Goal: Task Accomplishment & Management: Manage account settings

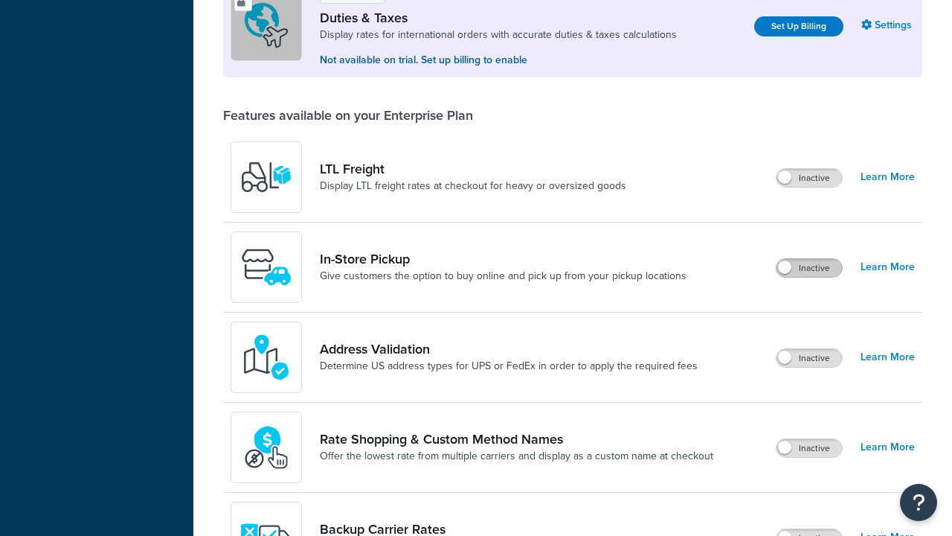
click at [810, 259] on label "Inactive" at bounding box center [809, 268] width 65 height 18
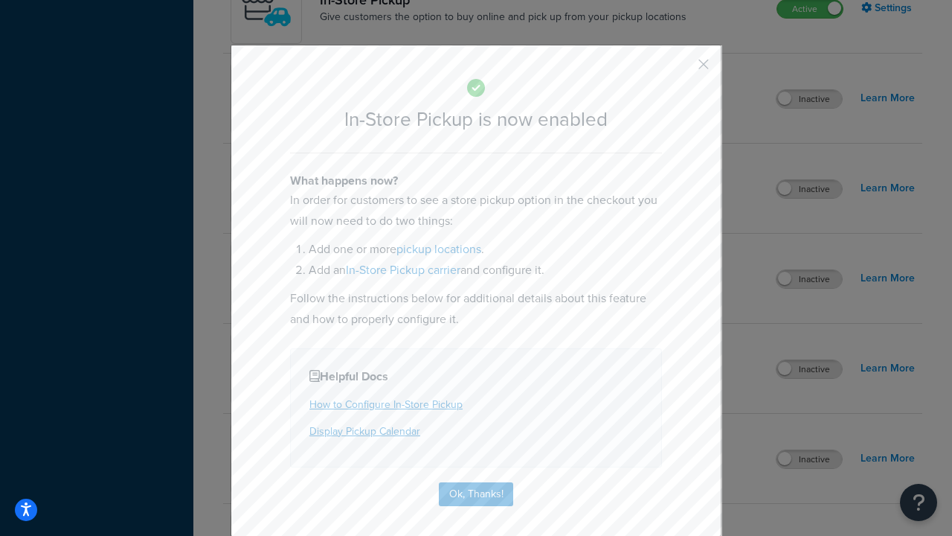
click at [682, 69] on button "button" at bounding box center [682, 70] width 4 height 4
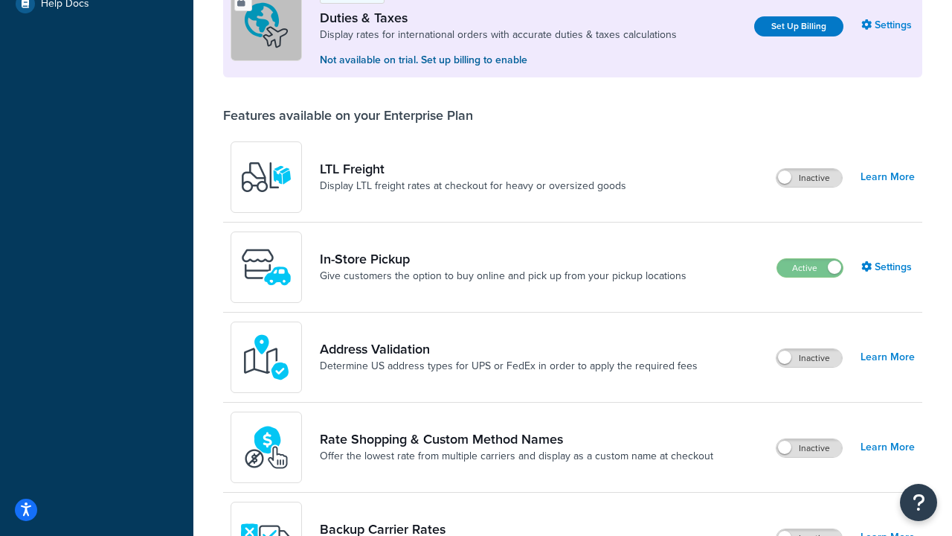
scroll to position [454, 0]
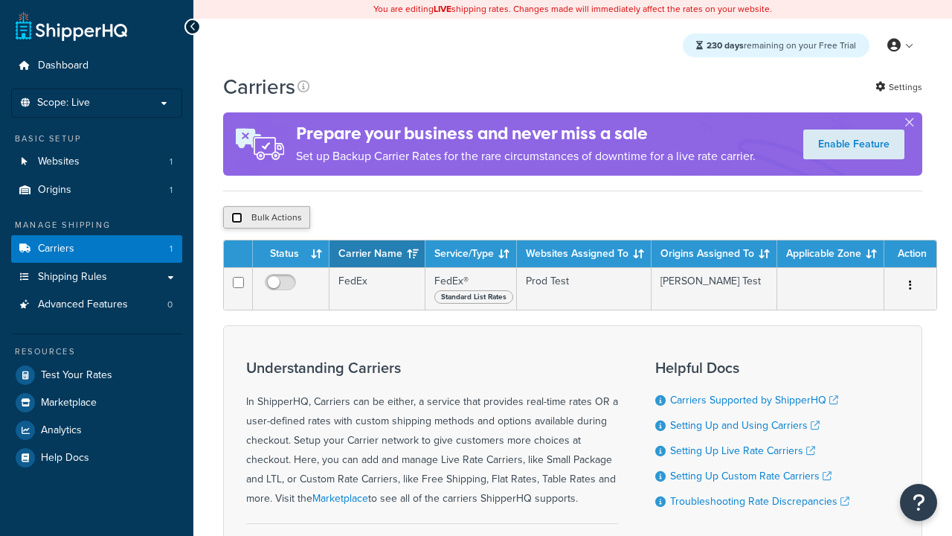
click at [237, 220] on input "checkbox" at bounding box center [236, 217] width 11 height 11
checkbox input "true"
click at [0, 0] on button "Delete" at bounding box center [0, 0] width 0 height 0
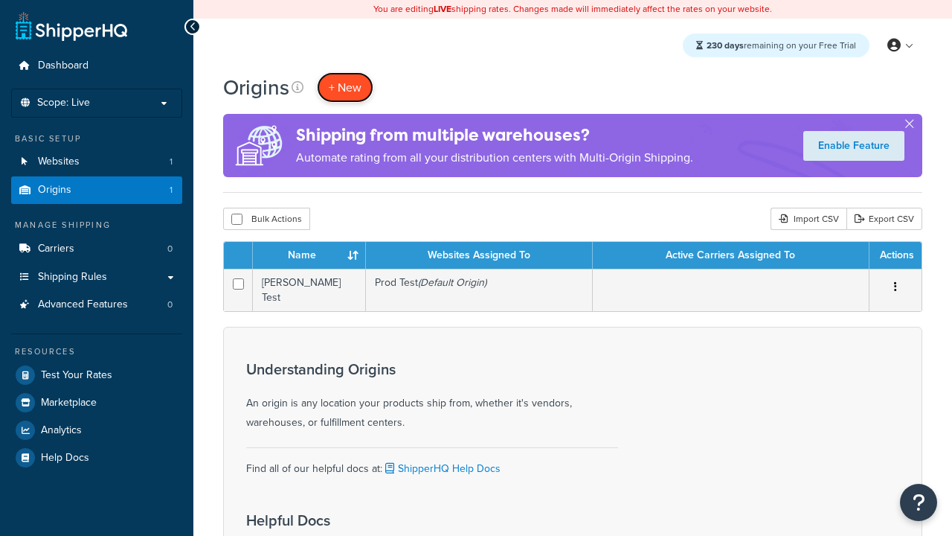
click at [345, 87] on span "+ New" at bounding box center [345, 87] width 33 height 17
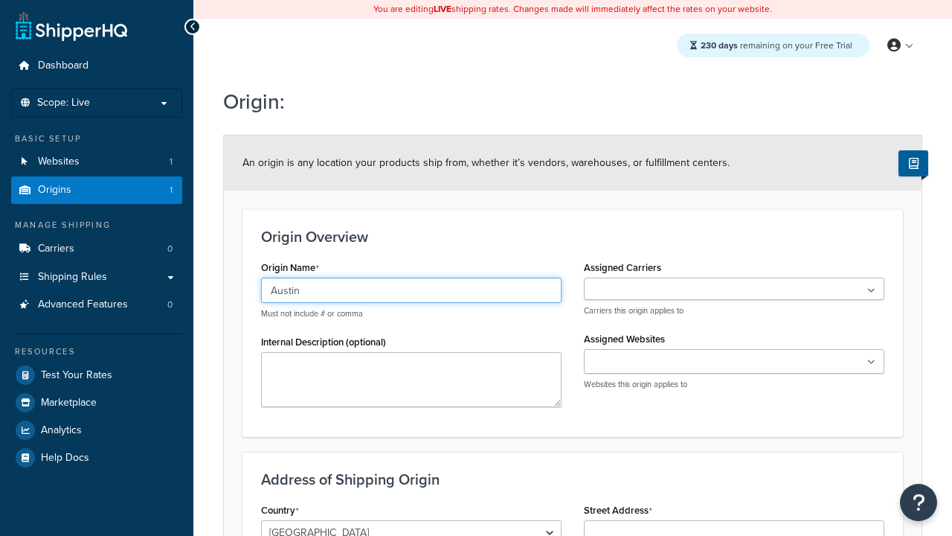
type input "Austin"
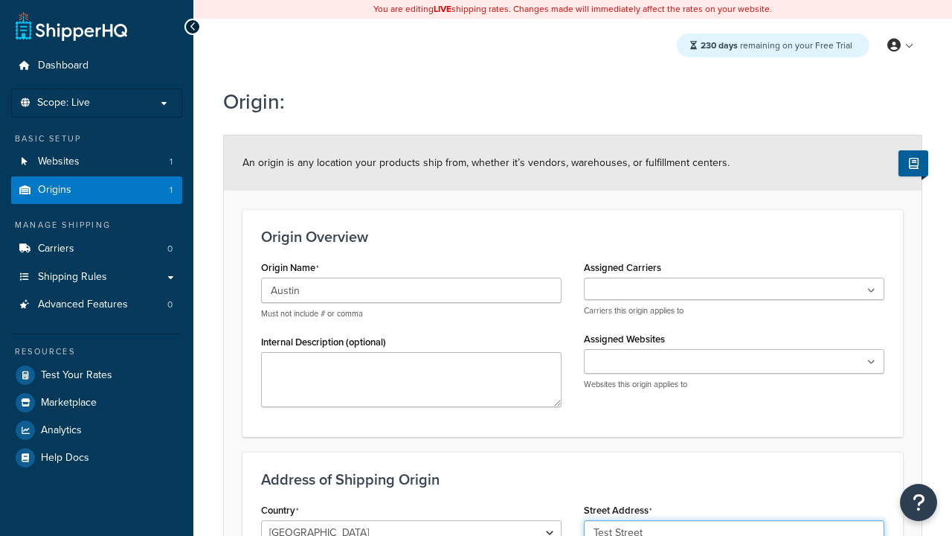
type input "Test Street"
type input "Austin"
select select "43"
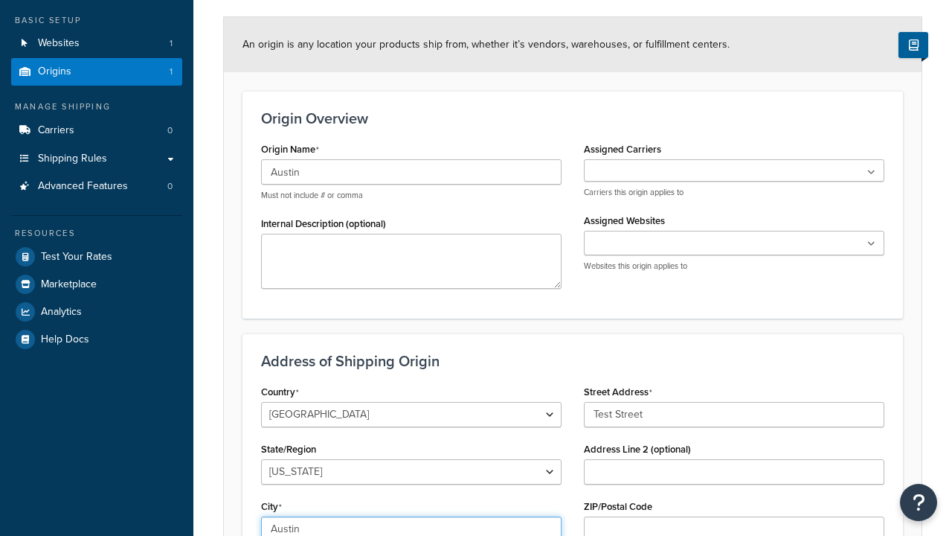
type input "Austin"
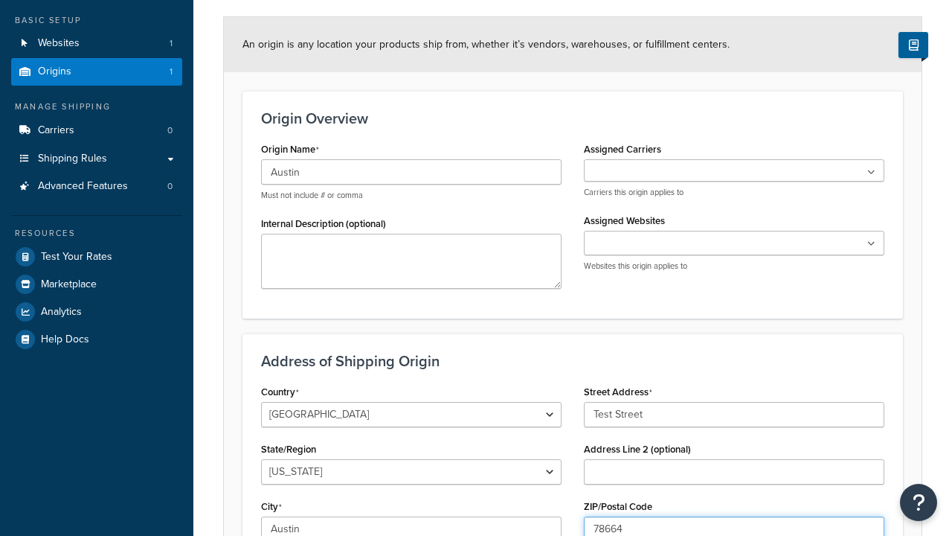
type input "78664"
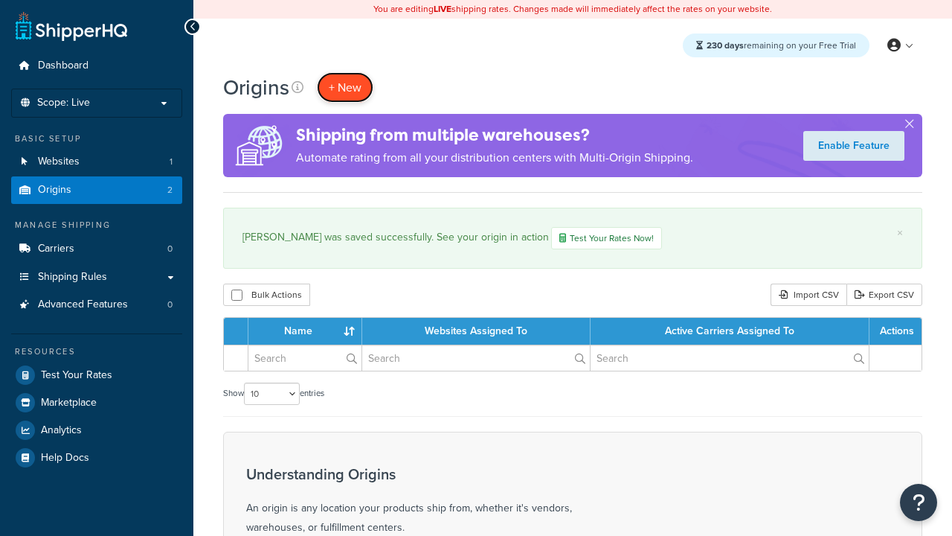
click at [345, 87] on span "+ New" at bounding box center [345, 87] width 33 height 17
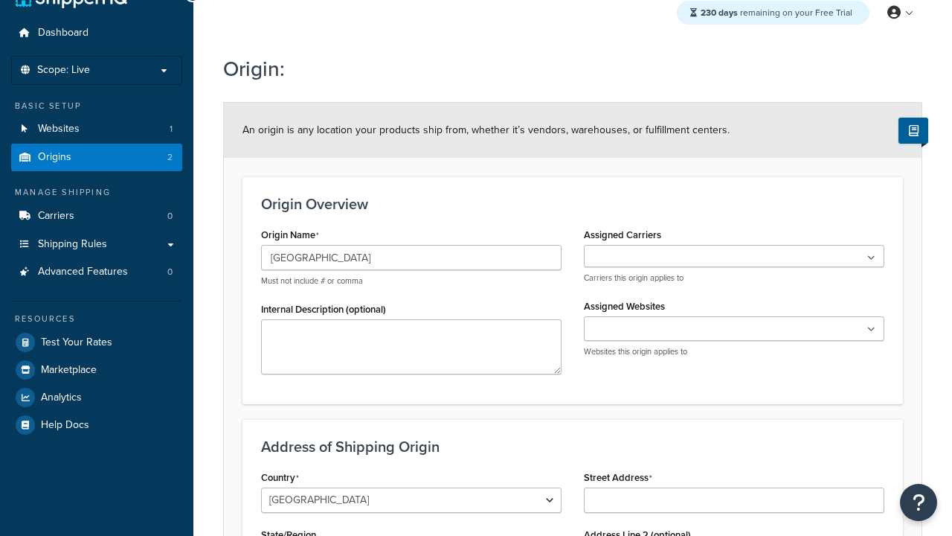
type input "[GEOGRAPHIC_DATA]"
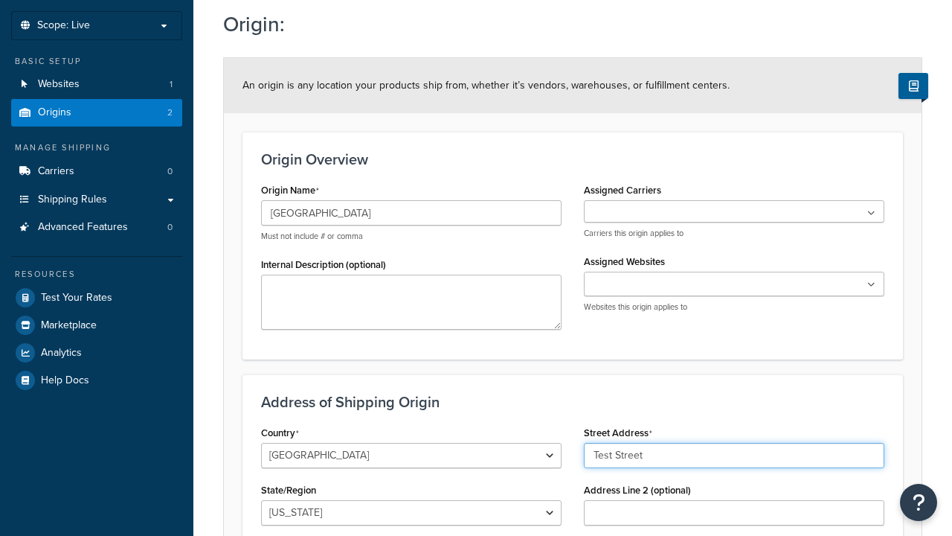
type input "Test Street"
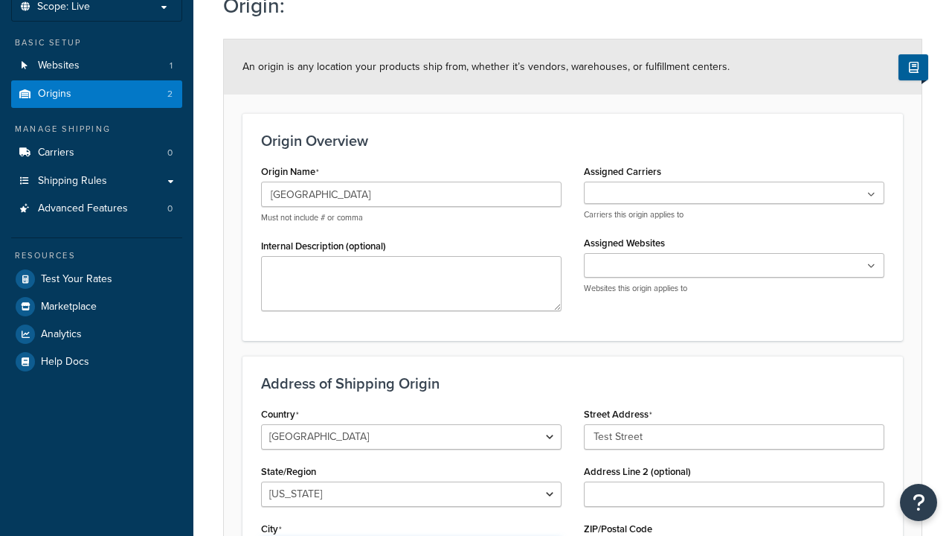
type input "Austin"
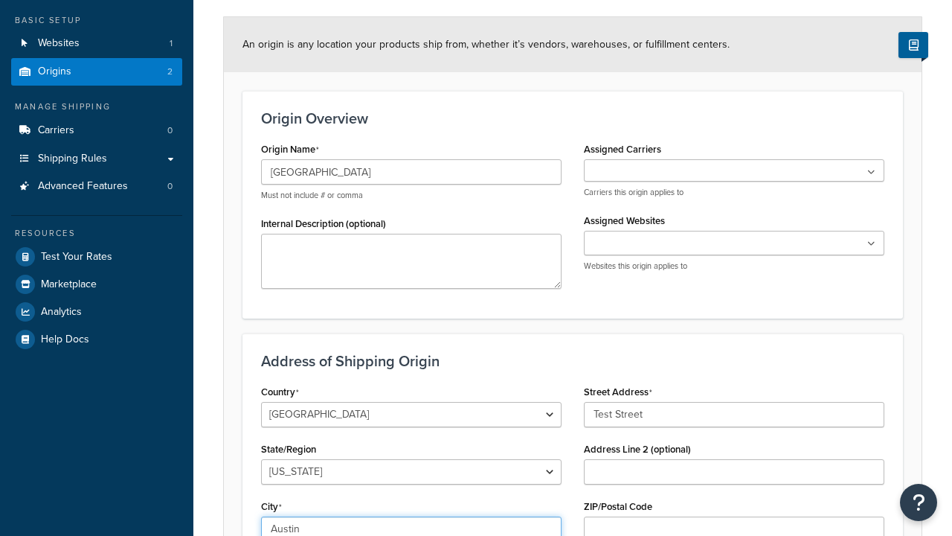
select select "43"
type input "Austin"
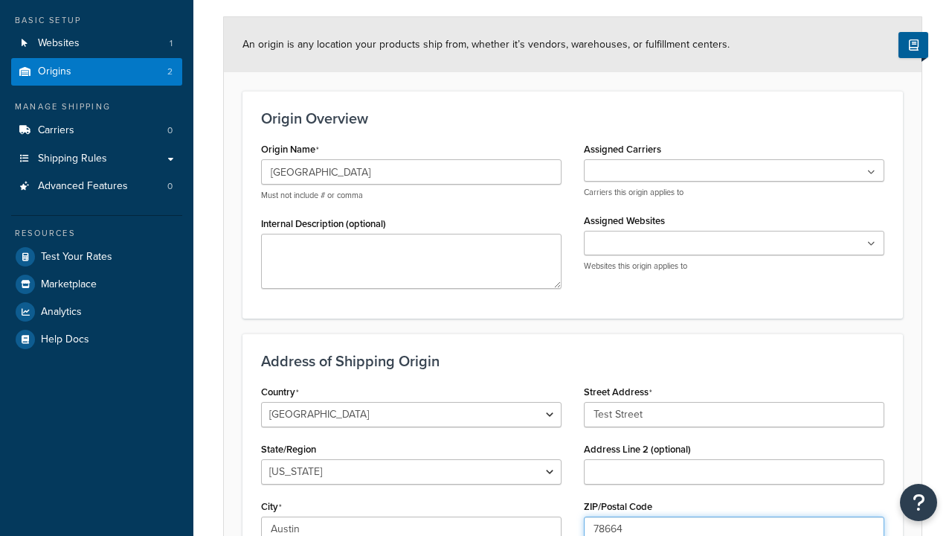
type input "78664"
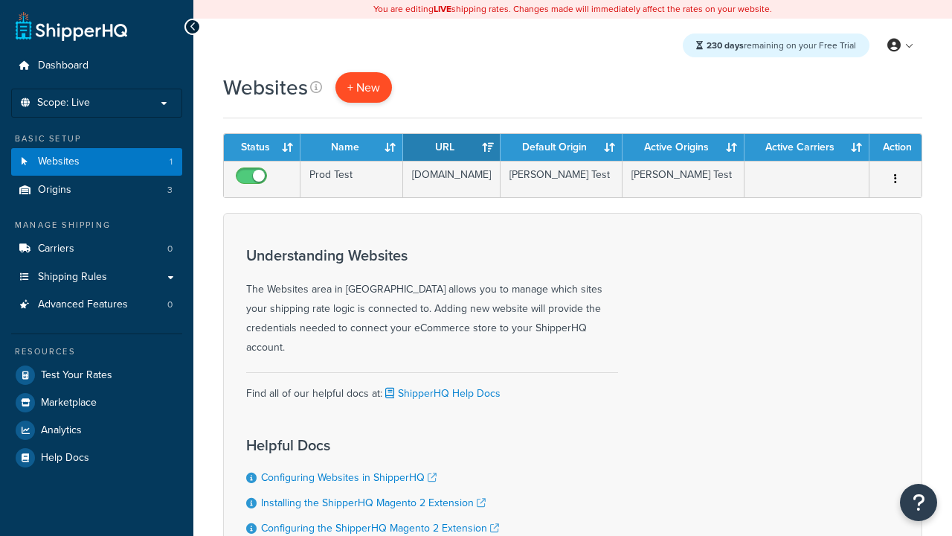
click at [364, 87] on span "+ New" at bounding box center [364, 87] width 33 height 17
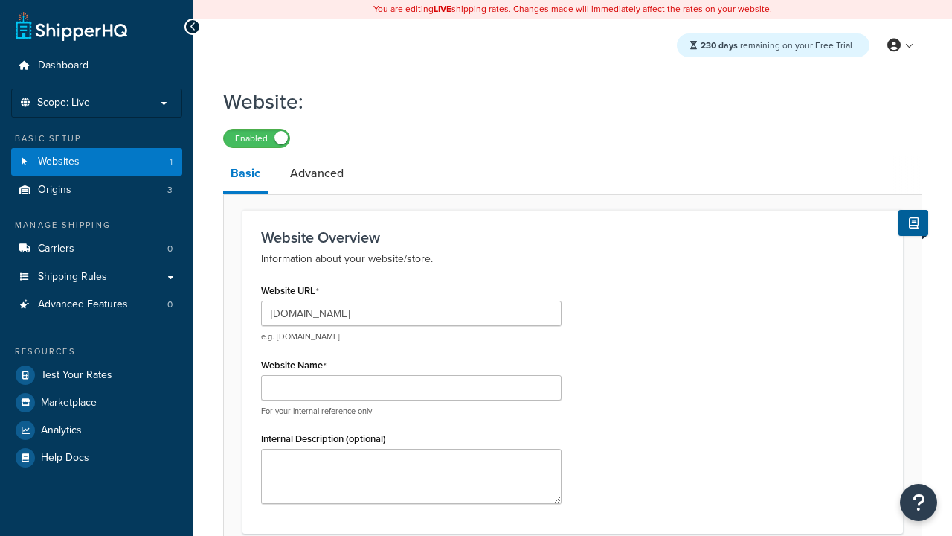
type input "[DOMAIN_NAME]"
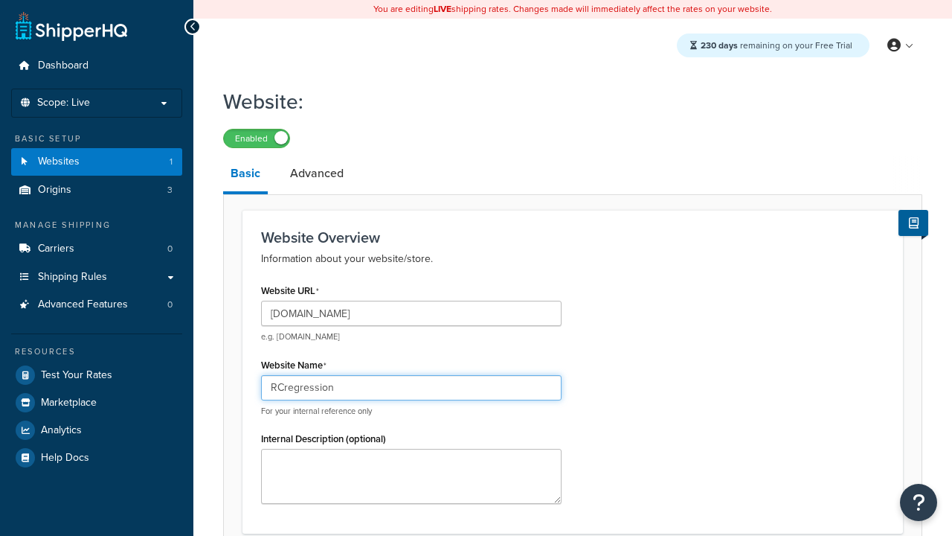
type input "RCregression"
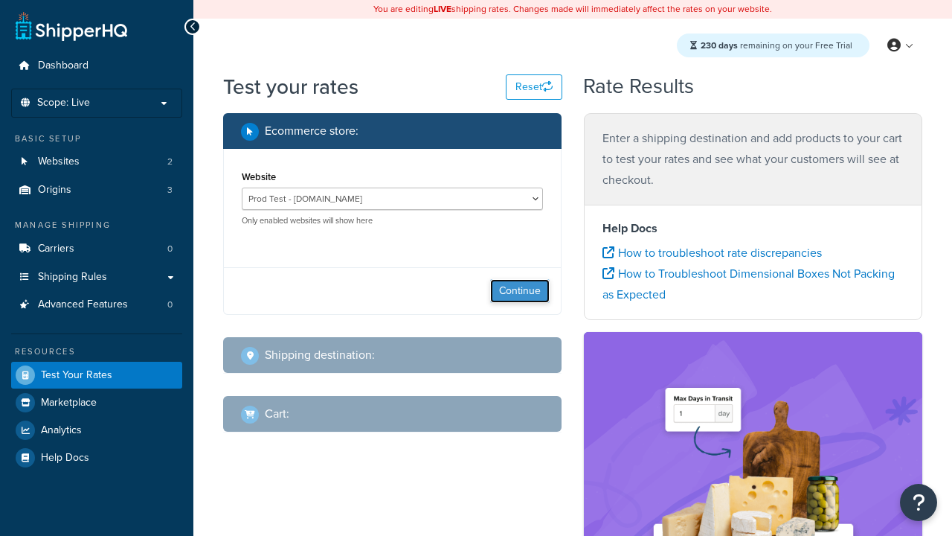
click at [520, 291] on button "Continue" at bounding box center [520, 291] width 60 height 24
select select "[GEOGRAPHIC_DATA]"
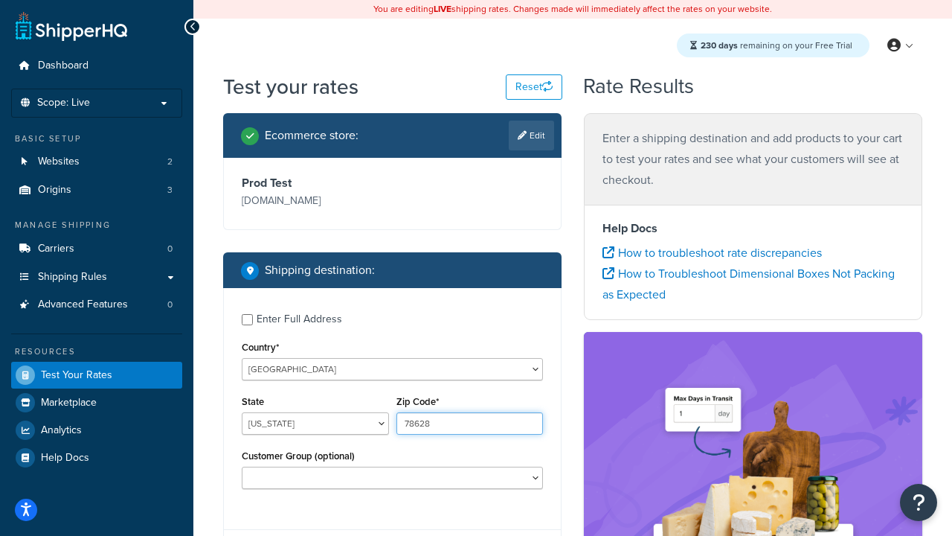
type input "78628"
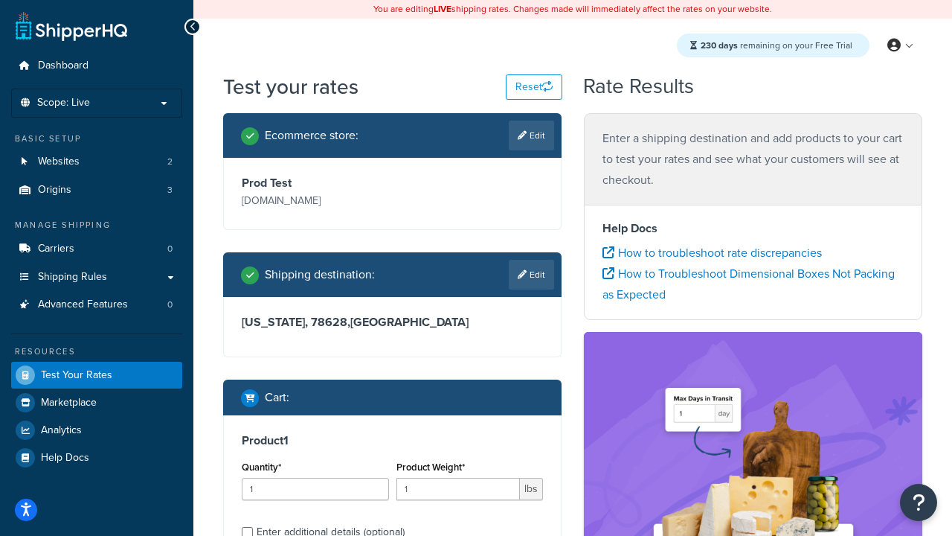
scroll to position [31, 0]
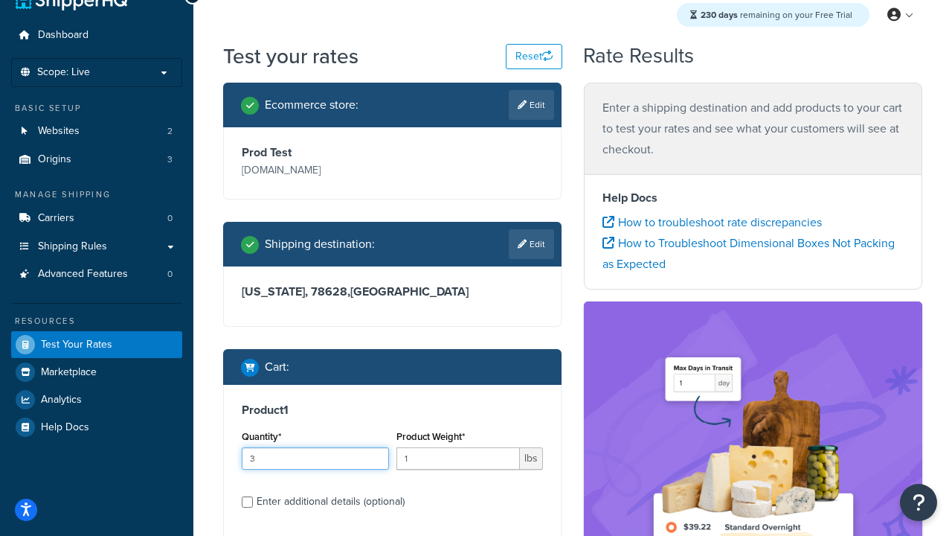
type input "3"
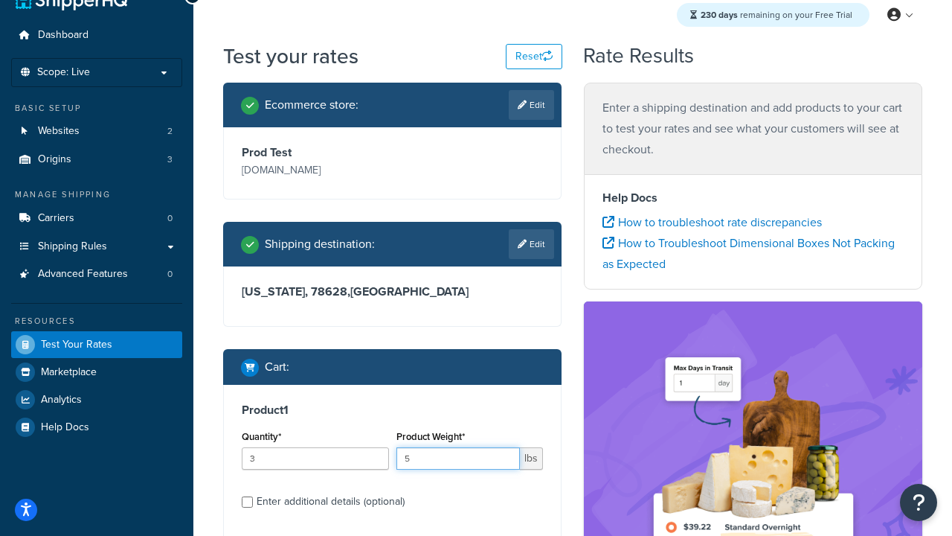
type input "5"
click at [247, 502] on input "Enter additional details (optional)" at bounding box center [247, 501] width 11 height 11
checkbox input "true"
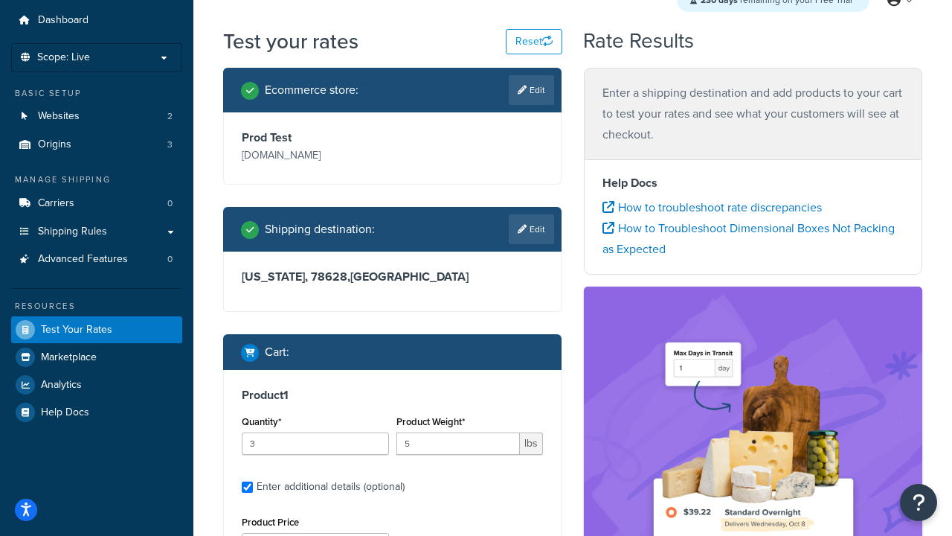
scroll to position [46, 0]
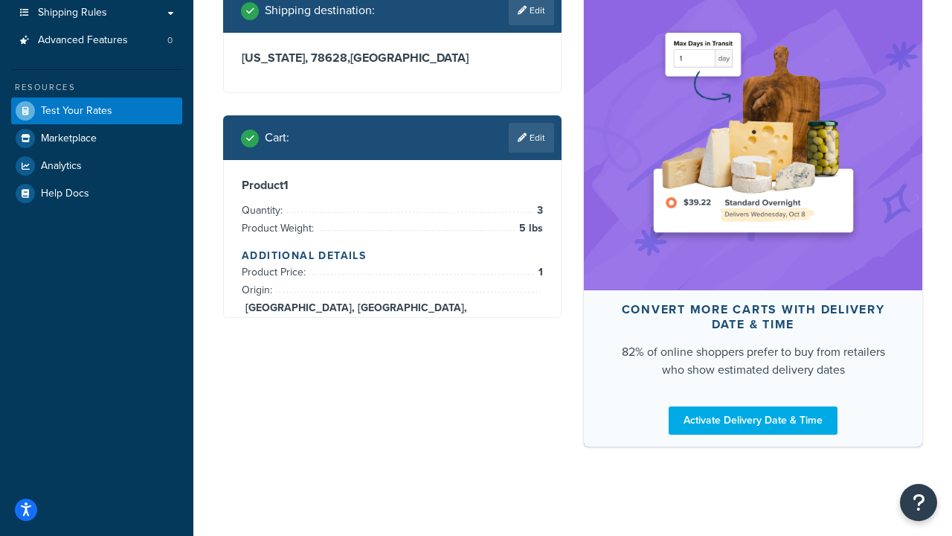
scroll to position [432, 0]
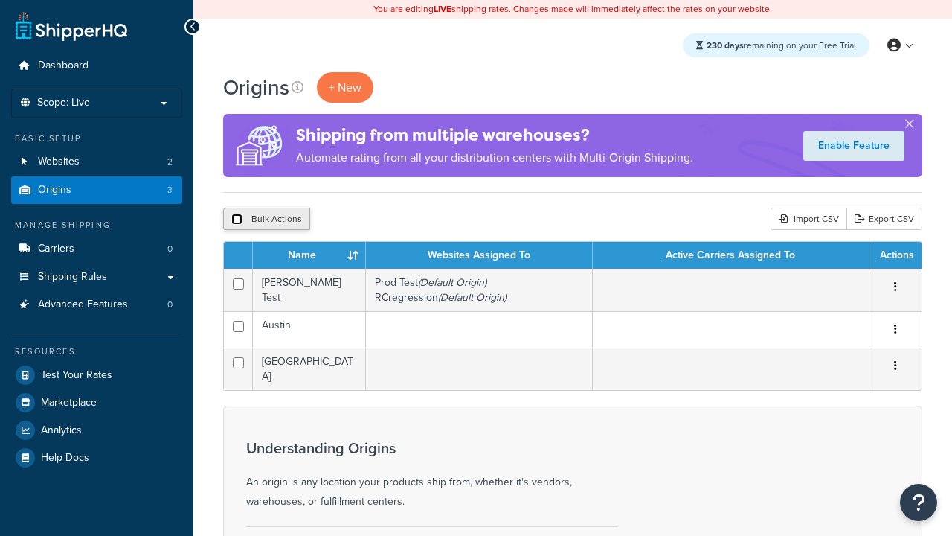
click at [237, 220] on input "checkbox" at bounding box center [236, 219] width 11 height 11
checkbox input "true"
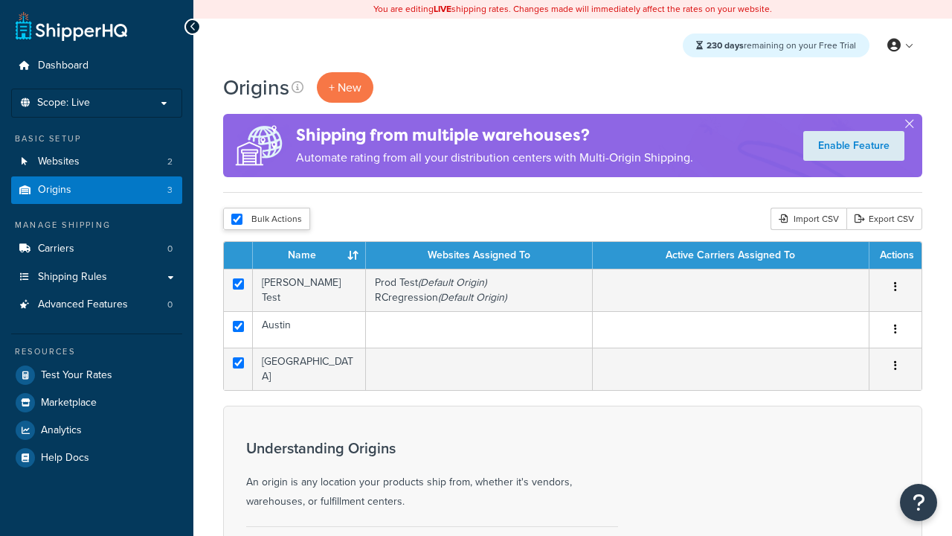
click at [0, 0] on button "Delete" at bounding box center [0, 0] width 0 height 0
